Goal: Task Accomplishment & Management: Use online tool/utility

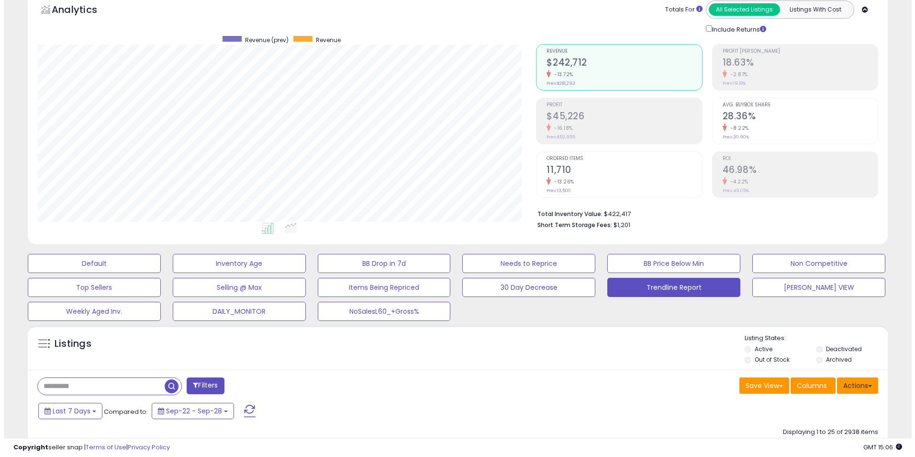
scroll to position [196, 499]
click at [859, 386] on button "Actions" at bounding box center [853, 385] width 41 height 16
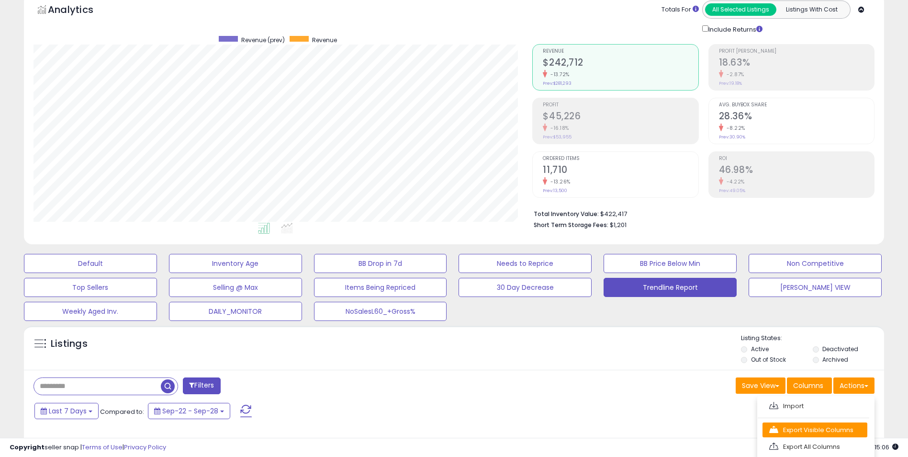
click at [817, 431] on link "Export Visible Columns" at bounding box center [815, 429] width 105 height 15
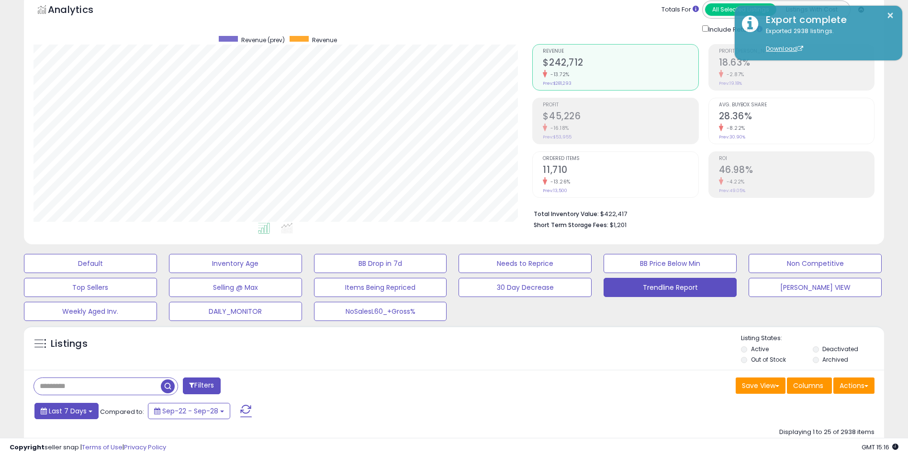
click at [64, 412] on span "Last 7 Days" at bounding box center [68, 411] width 38 height 10
type input "**********"
click at [72, 446] on li "Last 30 Days" at bounding box center [77, 446] width 77 height 13
click at [254, 409] on button "Apply" at bounding box center [254, 409] width 31 height 16
click at [852, 386] on button "Actions" at bounding box center [853, 385] width 41 height 16
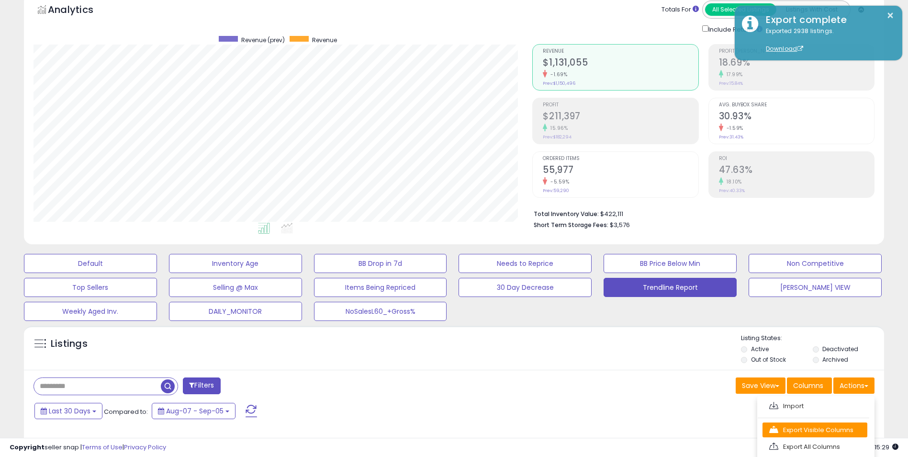
click at [811, 428] on link "Export Visible Columns" at bounding box center [815, 429] width 105 height 15
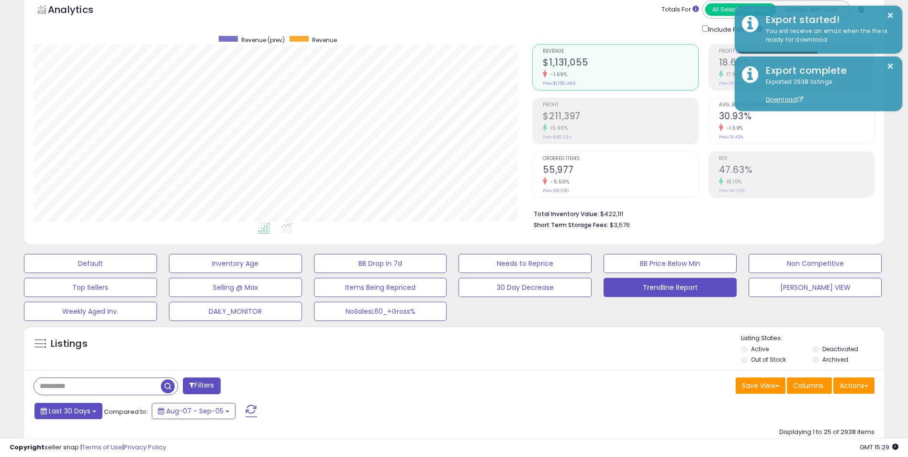
click at [90, 410] on span "Last 30 Days" at bounding box center [70, 411] width 42 height 10
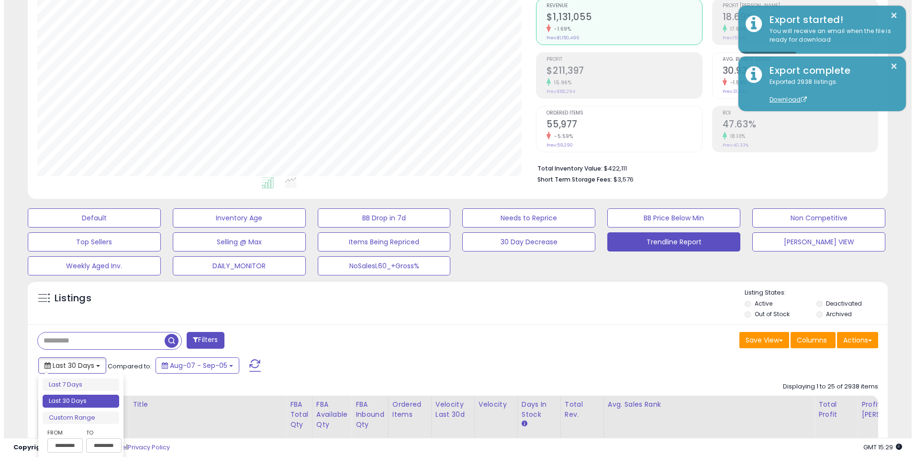
scroll to position [144, 0]
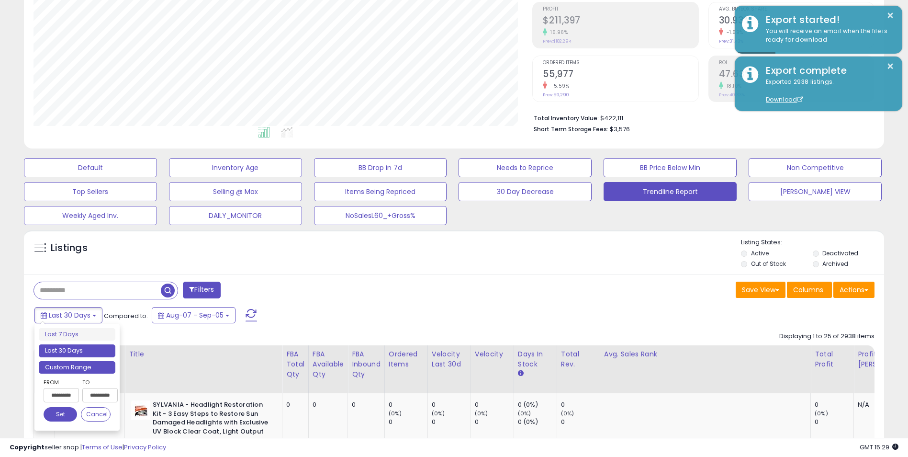
click at [76, 369] on li "Custom Range" at bounding box center [77, 367] width 77 height 13
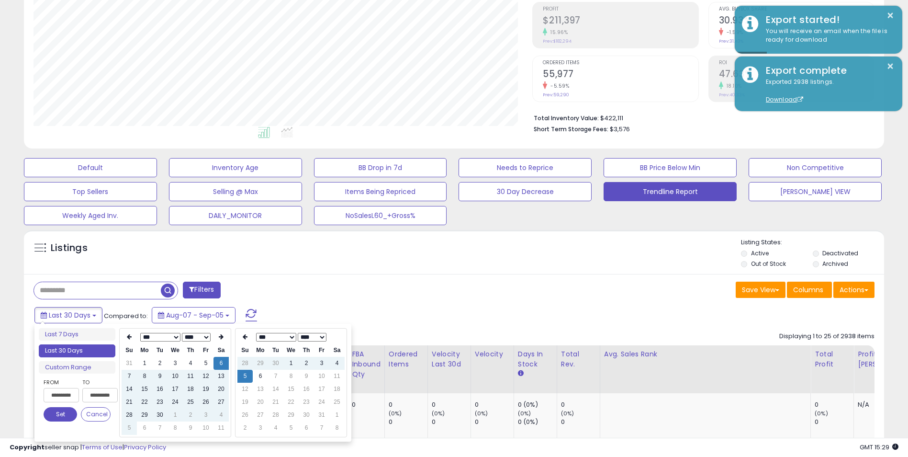
type input "**********"
click at [129, 337] on icon at bounding box center [129, 337] width 5 height 6
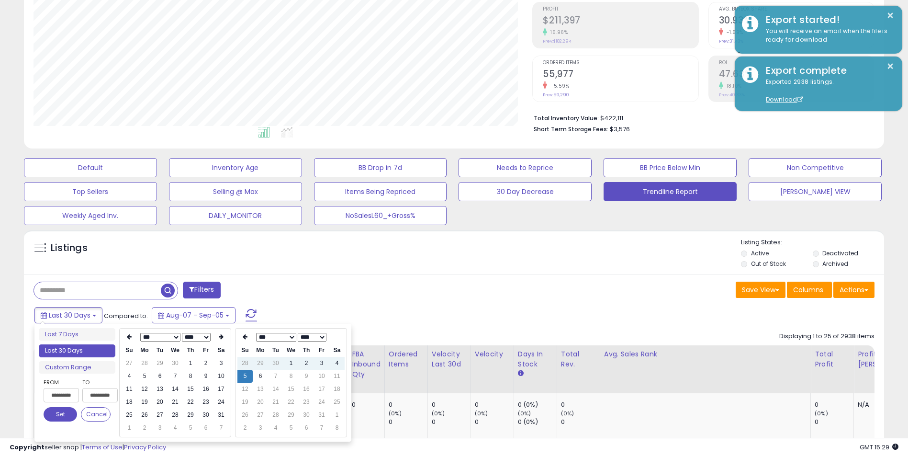
click at [130, 338] on icon at bounding box center [129, 337] width 5 height 6
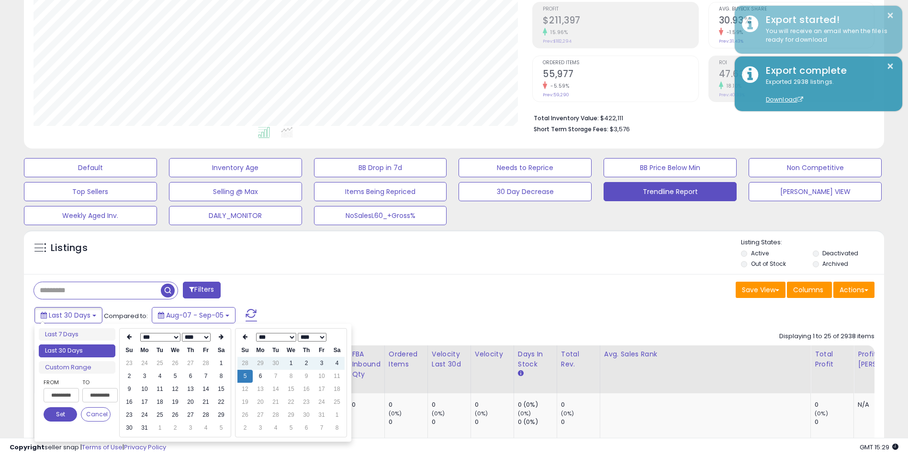
click at [130, 338] on icon at bounding box center [129, 337] width 5 height 6
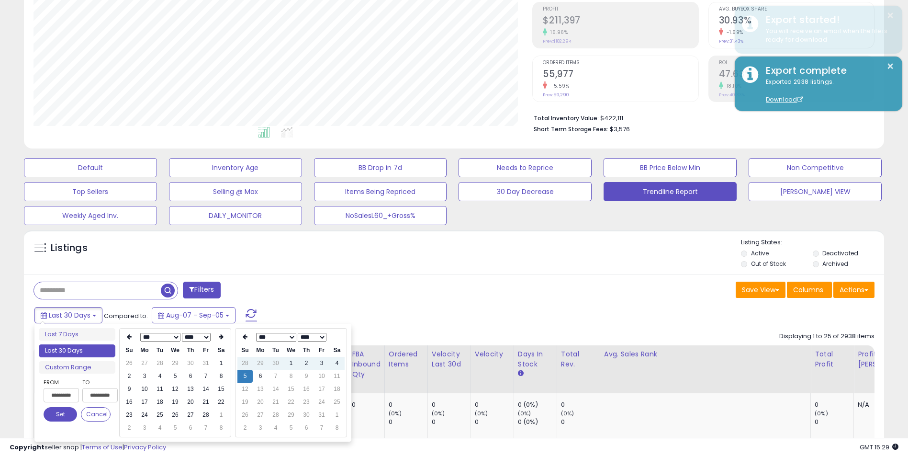
click at [130, 338] on icon at bounding box center [129, 337] width 5 height 6
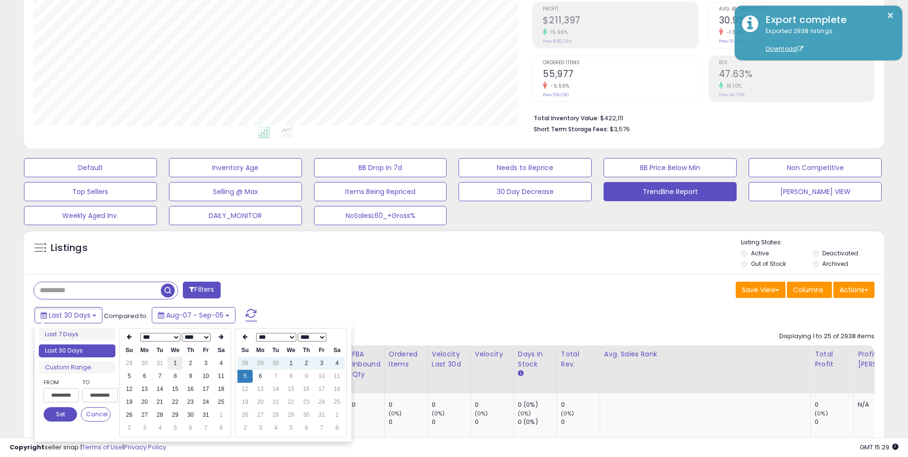
click at [177, 362] on td "1" at bounding box center [175, 363] width 15 height 13
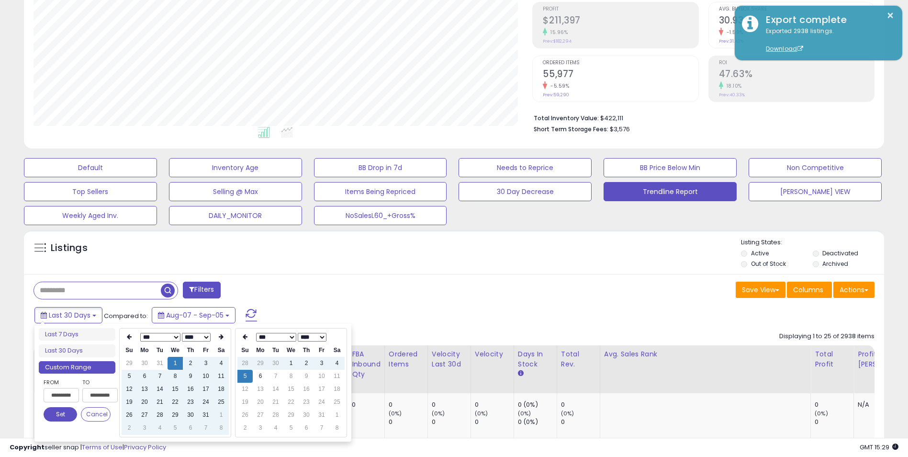
type input "**********"
click at [58, 415] on button "Set" at bounding box center [61, 414] width 34 height 14
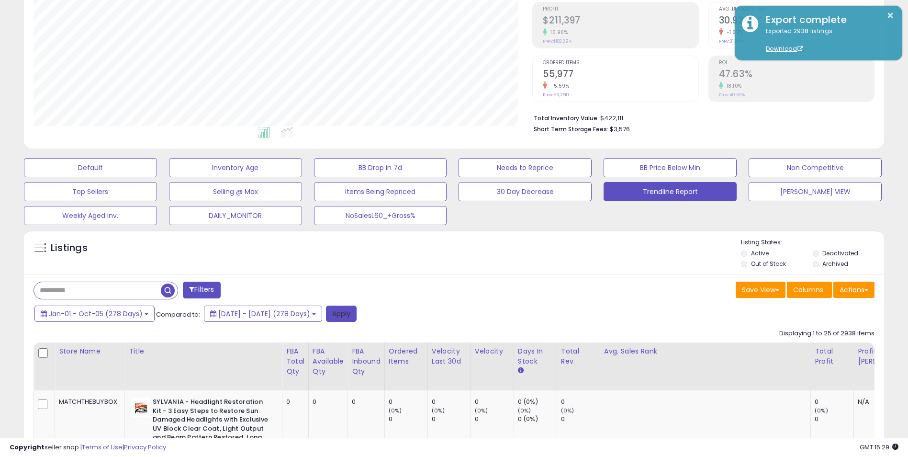
click at [357, 310] on button "Apply" at bounding box center [341, 313] width 31 height 16
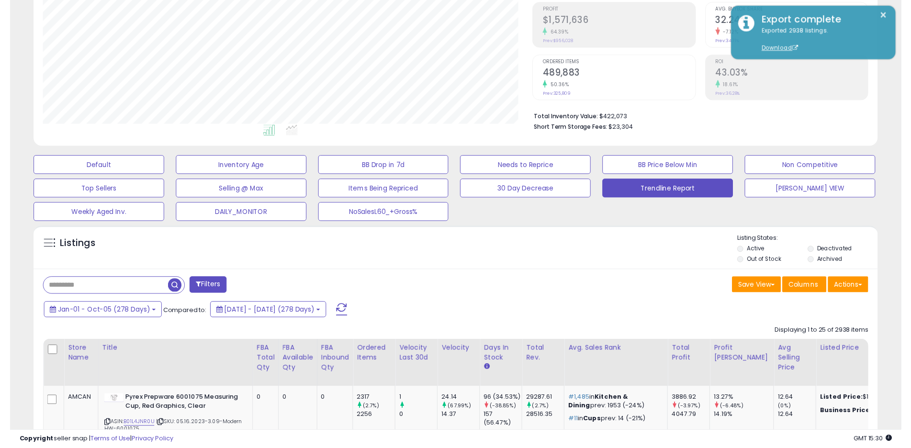
scroll to position [196, 499]
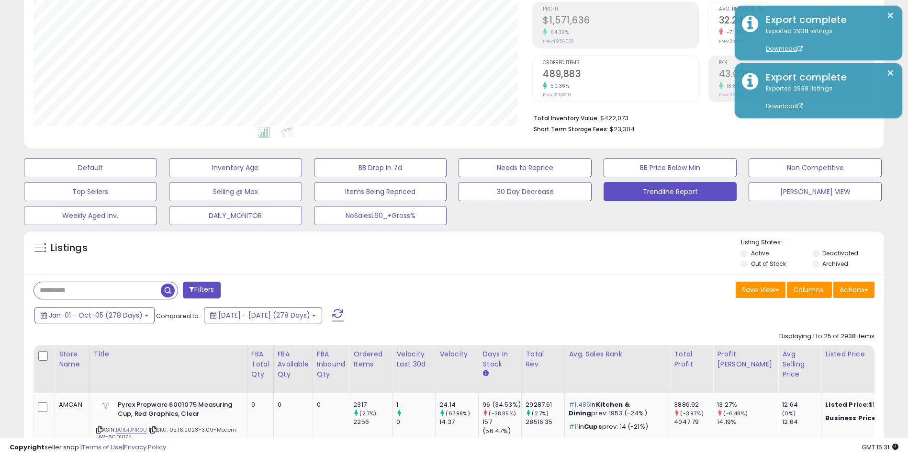
click at [469, 295] on div "Save View Save As New View Update Current View Columns Actions Import Export Vi…" at bounding box center [668, 290] width 428 height 19
click at [856, 289] on button "Actions" at bounding box center [853, 289] width 41 height 16
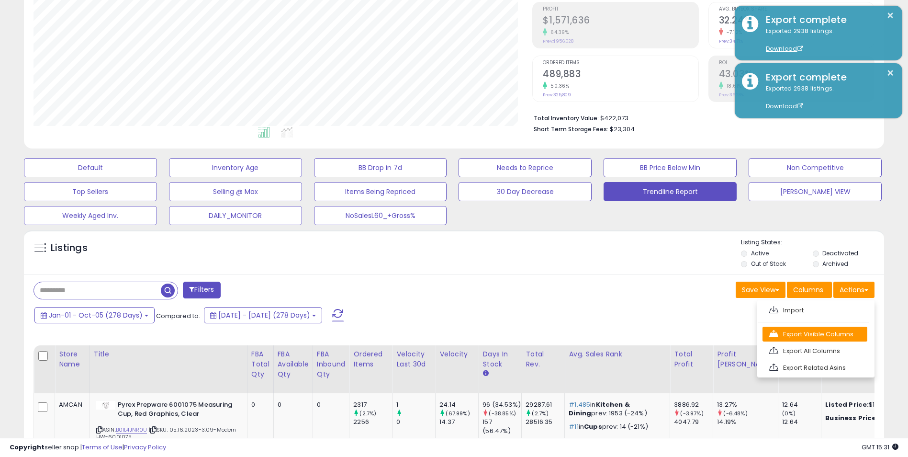
click at [801, 335] on link "Export Visible Columns" at bounding box center [815, 333] width 105 height 15
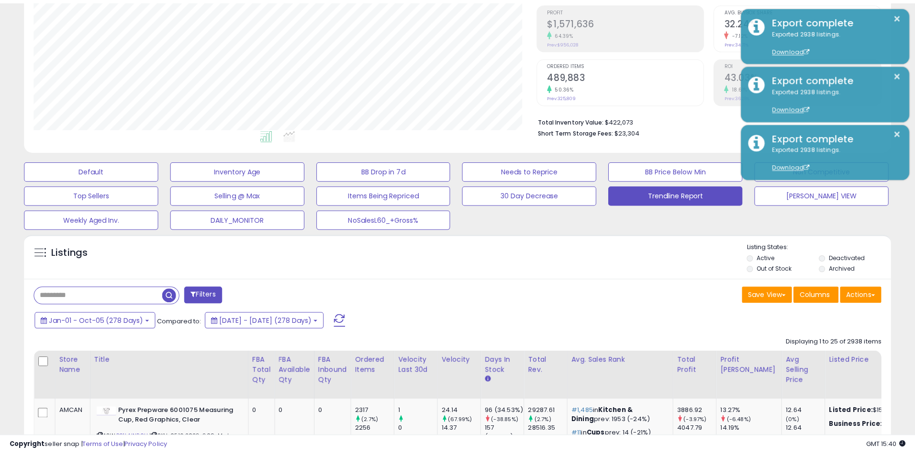
scroll to position [478476, 478173]
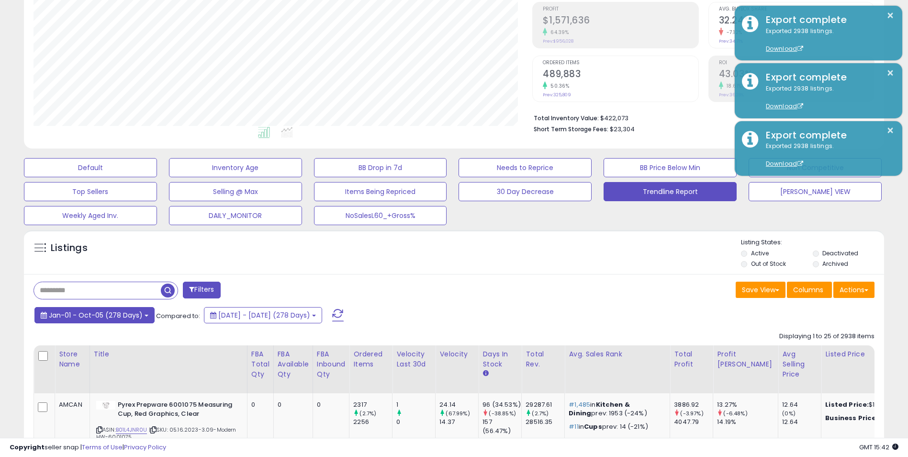
click at [120, 316] on span "Jan-01 - Oct-05 (278 Days)" at bounding box center [96, 315] width 94 height 10
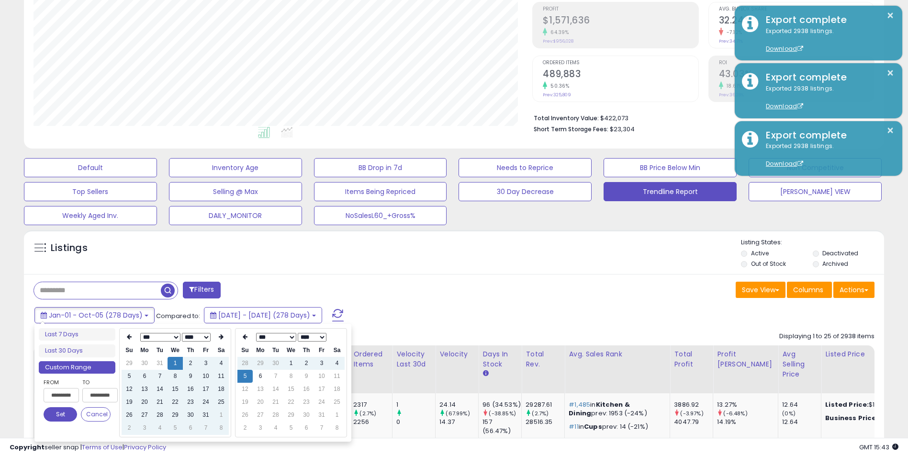
click at [68, 396] on input "**********" at bounding box center [61, 395] width 35 height 14
click at [223, 337] on icon at bounding box center [221, 337] width 5 height 6
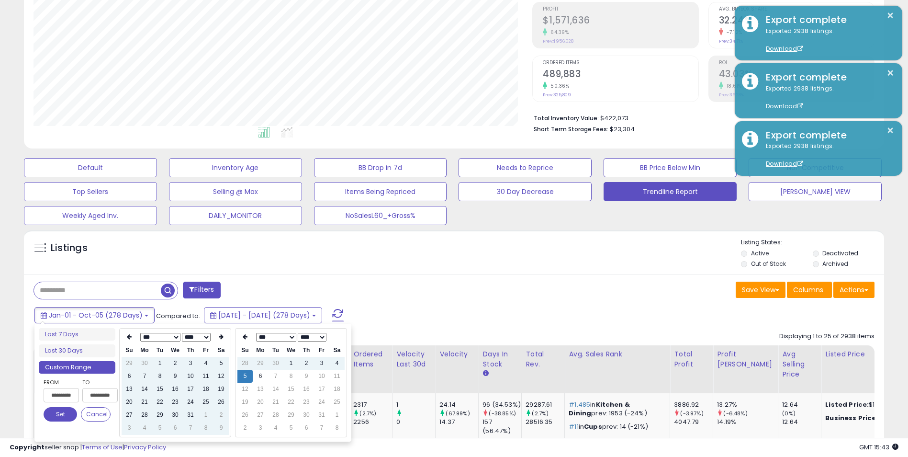
click at [223, 337] on icon at bounding box center [221, 337] width 5 height 6
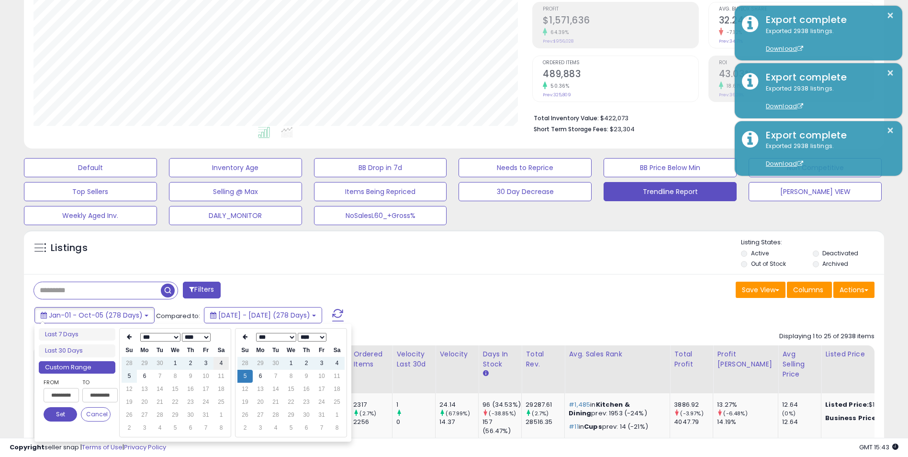
type input "**********"
click at [219, 364] on td "4" at bounding box center [220, 363] width 15 height 13
type input "**********"
click at [339, 365] on td "4" at bounding box center [336, 363] width 15 height 13
click at [63, 414] on button "Set" at bounding box center [61, 414] width 34 height 14
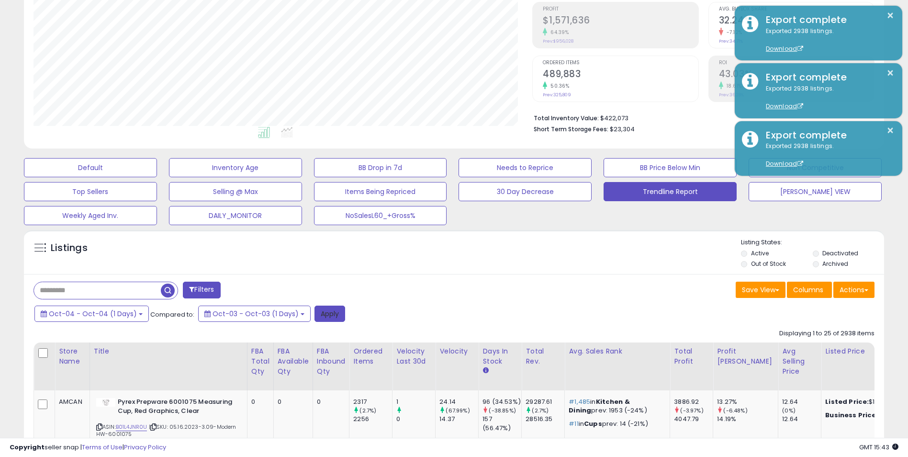
click at [323, 315] on button "Apply" at bounding box center [329, 313] width 31 height 16
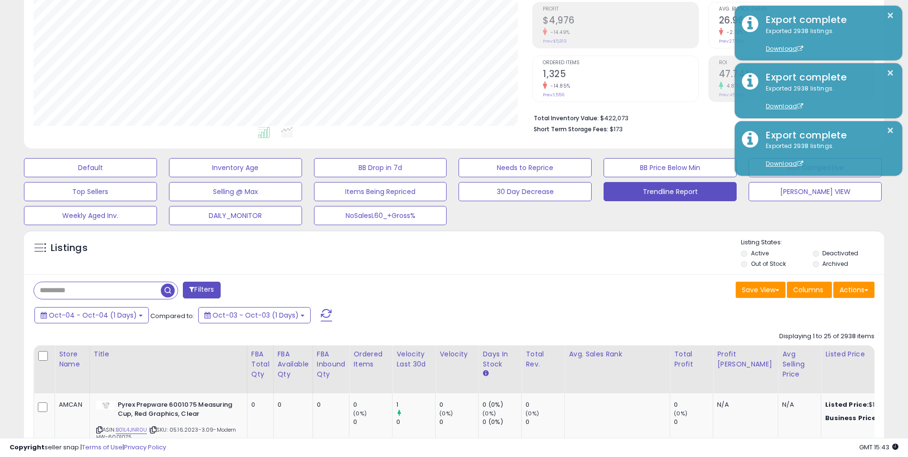
scroll to position [96, 0]
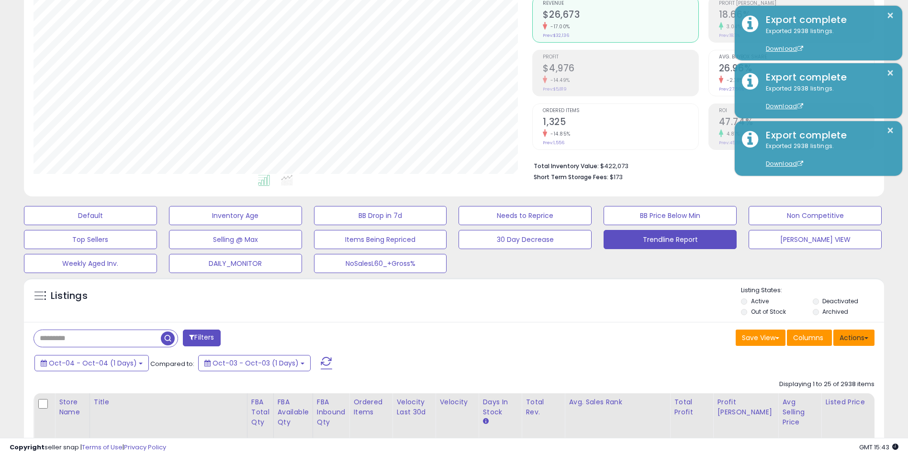
click at [853, 336] on button "Actions" at bounding box center [853, 337] width 41 height 16
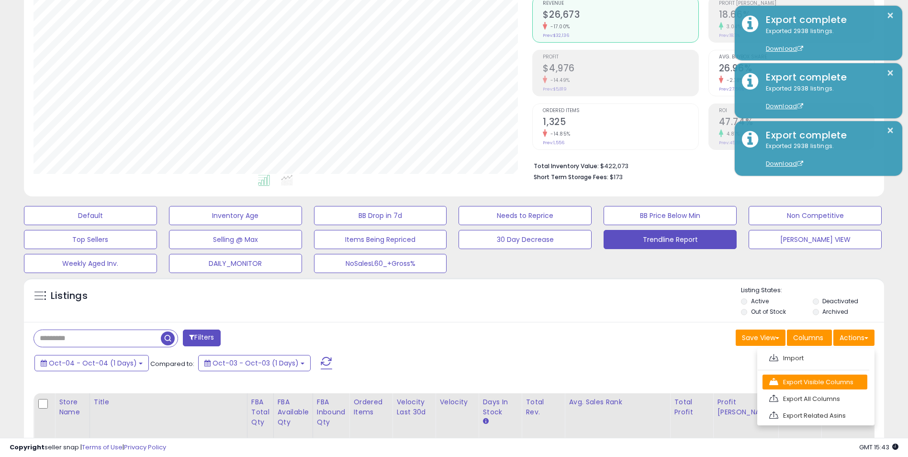
click at [797, 379] on link "Export Visible Columns" at bounding box center [815, 381] width 105 height 15
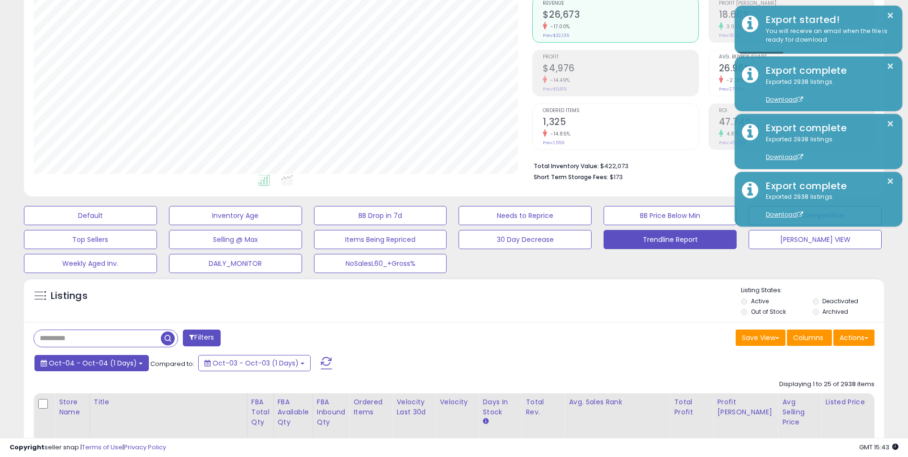
click at [121, 364] on span "Oct-04 - Oct-04 (1 Days)" at bounding box center [93, 363] width 88 height 10
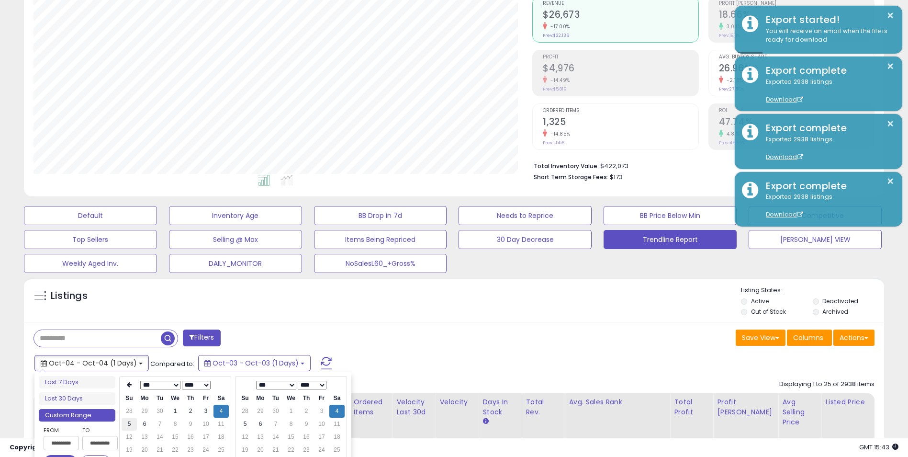
type input "**********"
click at [128, 426] on td "5" at bounding box center [129, 423] width 15 height 13
type input "**********"
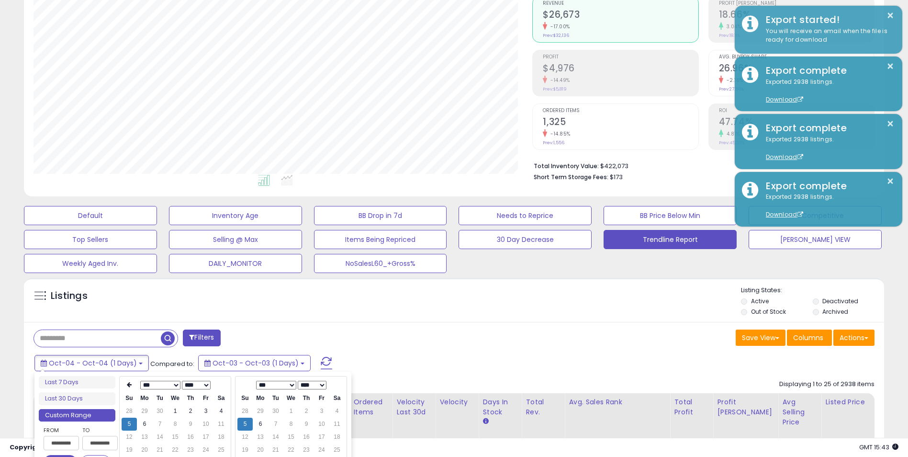
type input "**********"
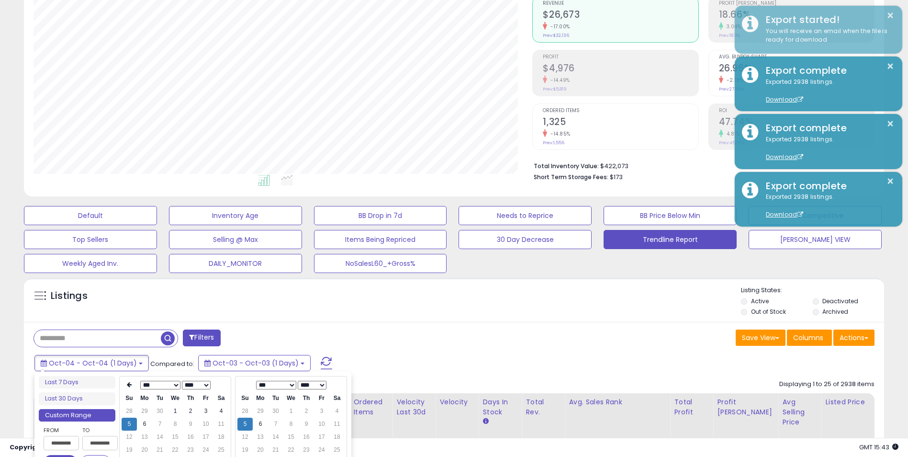
type input "**********"
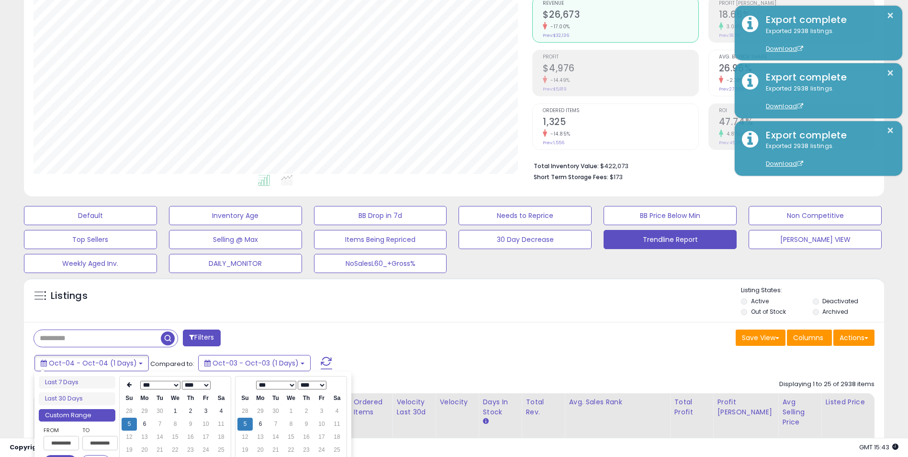
type input "**********"
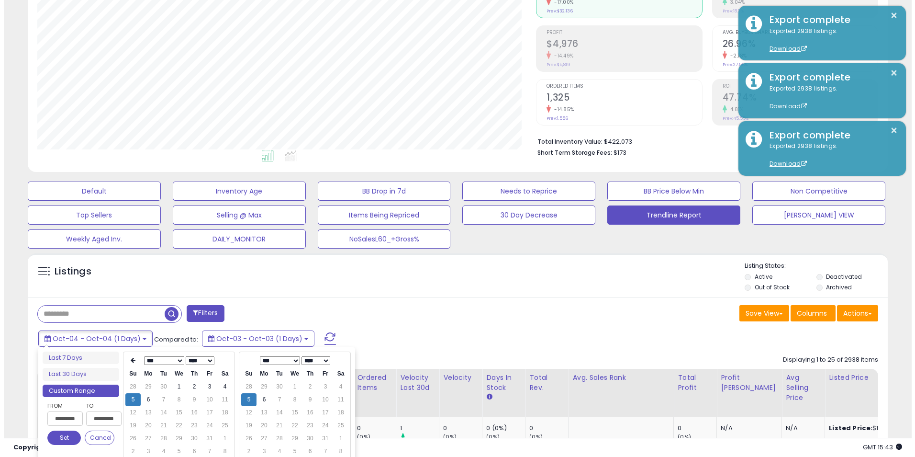
scroll to position [144, 0]
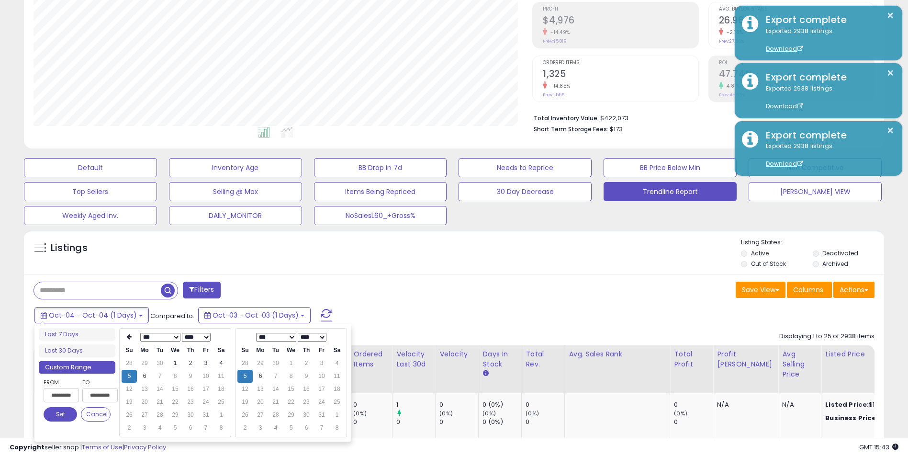
click at [62, 412] on button "Set" at bounding box center [61, 414] width 34 height 14
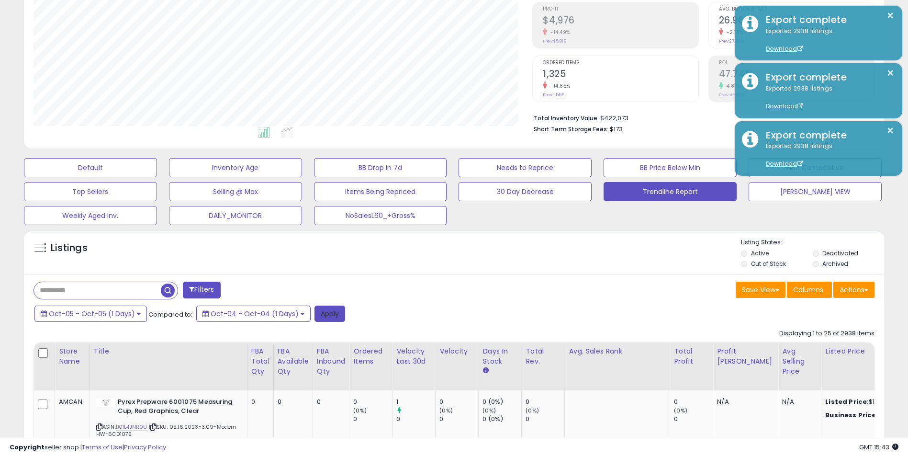
click at [323, 316] on button "Apply" at bounding box center [329, 313] width 31 height 16
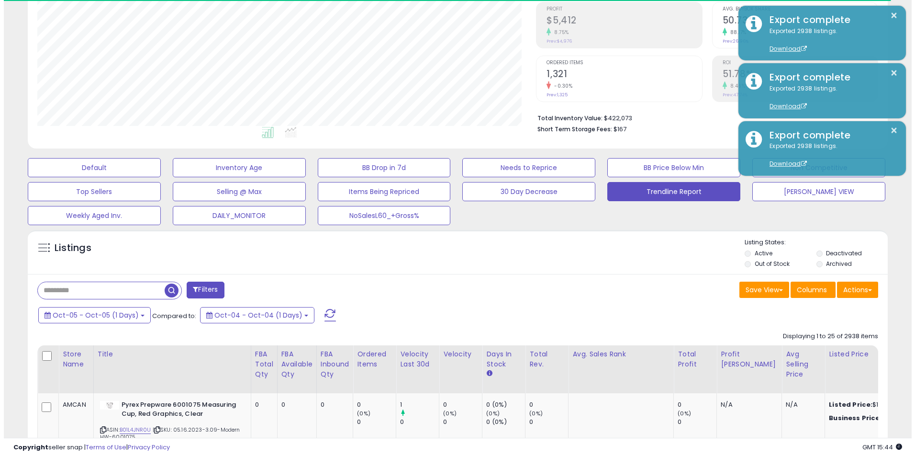
scroll to position [196, 499]
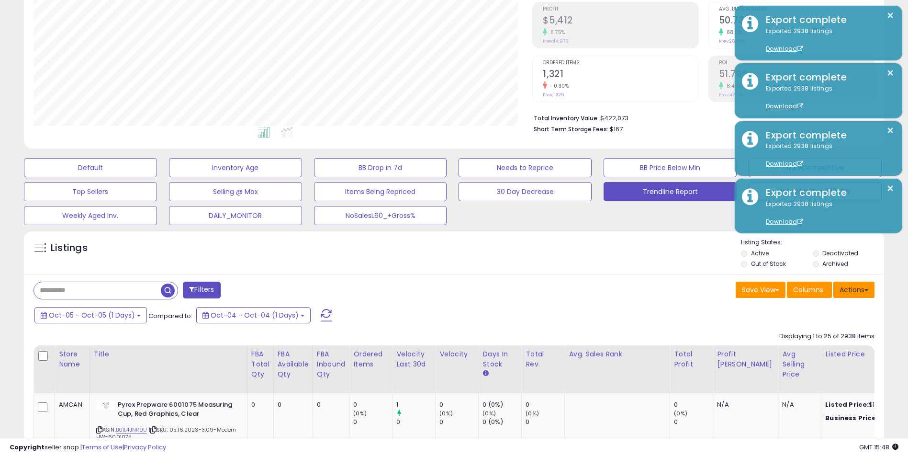
click at [853, 291] on button "Actions" at bounding box center [853, 289] width 41 height 16
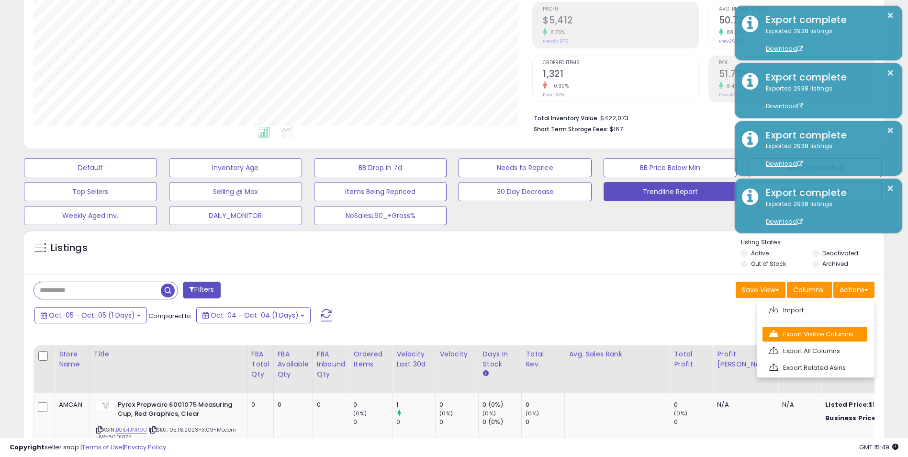
click at [818, 336] on link "Export Visible Columns" at bounding box center [815, 333] width 105 height 15
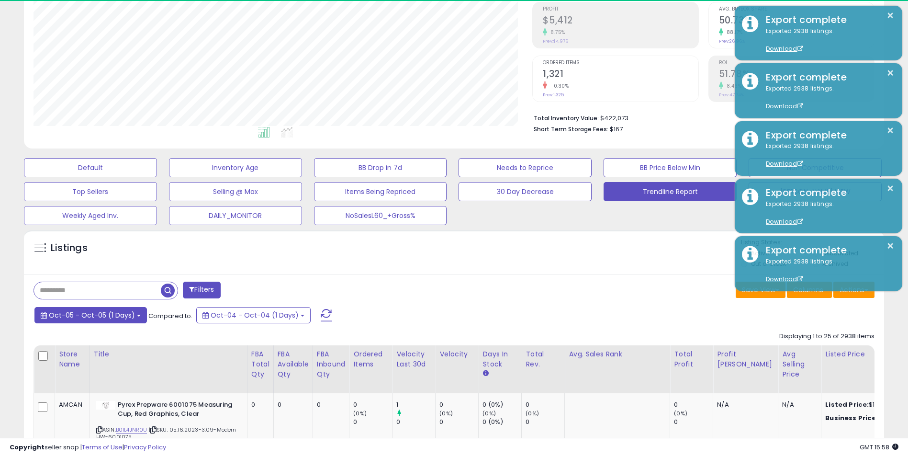
click at [117, 313] on span "Oct-05 - Oct-05 (1 Days)" at bounding box center [92, 315] width 86 height 10
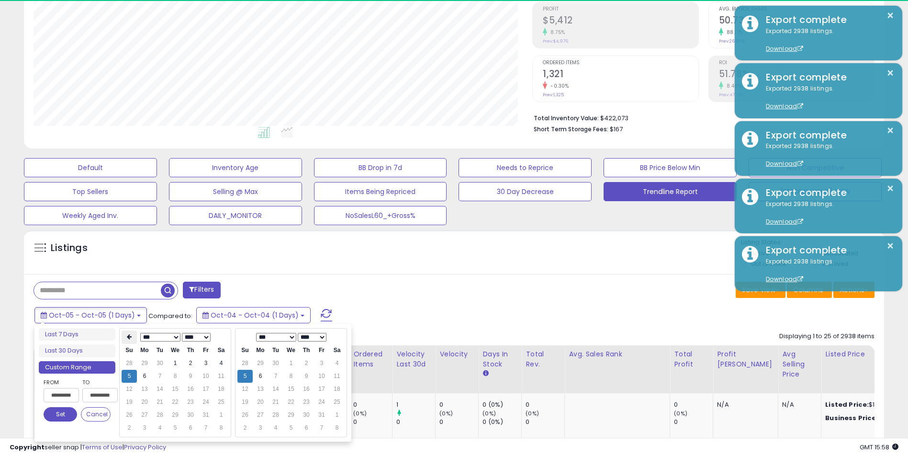
click at [130, 339] on icon at bounding box center [129, 337] width 5 height 6
click at [124, 380] on td "6" at bounding box center [129, 376] width 15 height 13
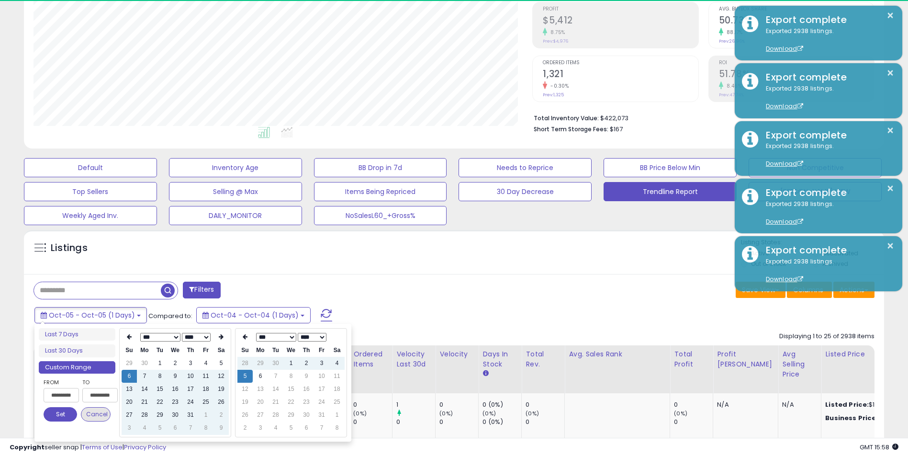
type input "**********"
click at [53, 415] on button "Set" at bounding box center [61, 414] width 34 height 14
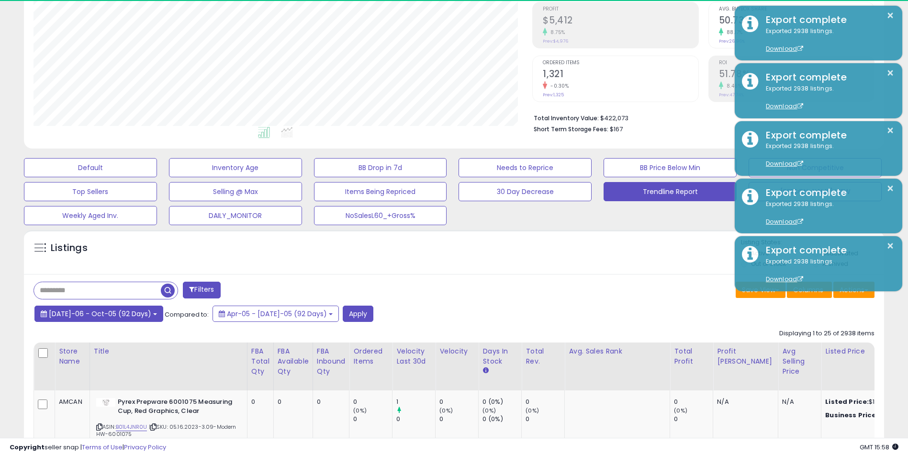
click at [118, 312] on span "[DATE]-06 - Oct-05 (92 Days)" at bounding box center [100, 314] width 102 height 10
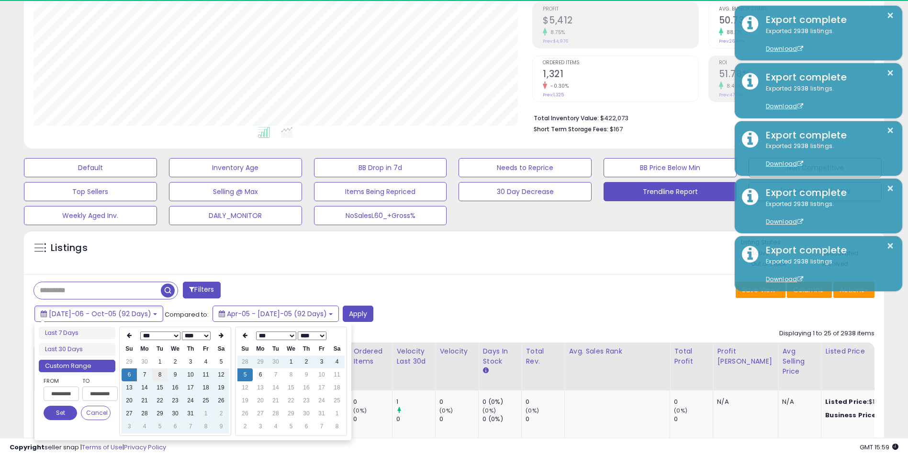
click at [164, 373] on td "8" at bounding box center [159, 374] width 15 height 13
type input "**********"
click at [62, 413] on button "Set" at bounding box center [61, 412] width 34 height 14
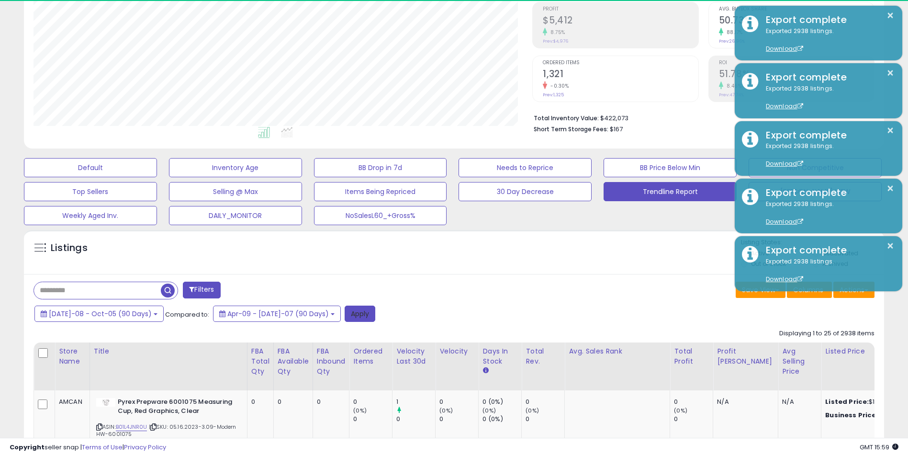
click at [345, 312] on button "Apply" at bounding box center [360, 313] width 31 height 16
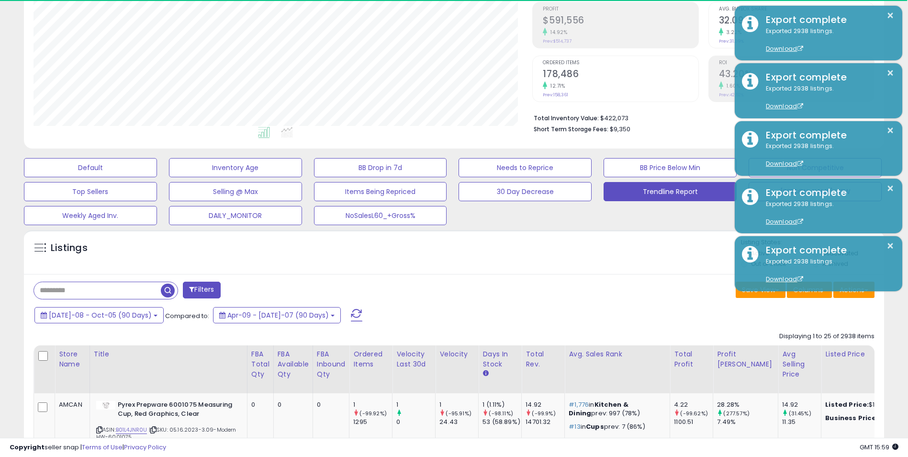
drag, startPoint x: 653, startPoint y: 268, endPoint x: 824, endPoint y: 302, distance: 174.7
click at [653, 268] on div "Listings" at bounding box center [454, 254] width 860 height 33
click at [854, 292] on button "Actions" at bounding box center [853, 289] width 41 height 16
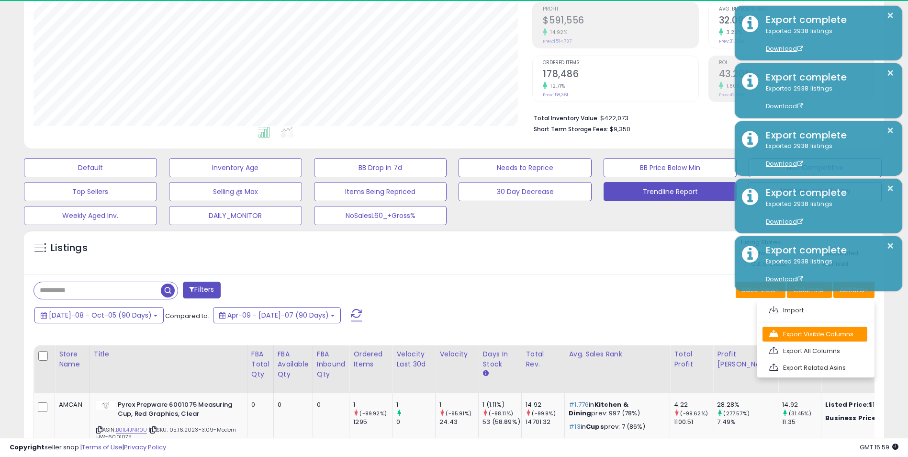
click at [822, 333] on link "Export Visible Columns" at bounding box center [815, 333] width 105 height 15
